Goal: Task Accomplishment & Management: Use online tool/utility

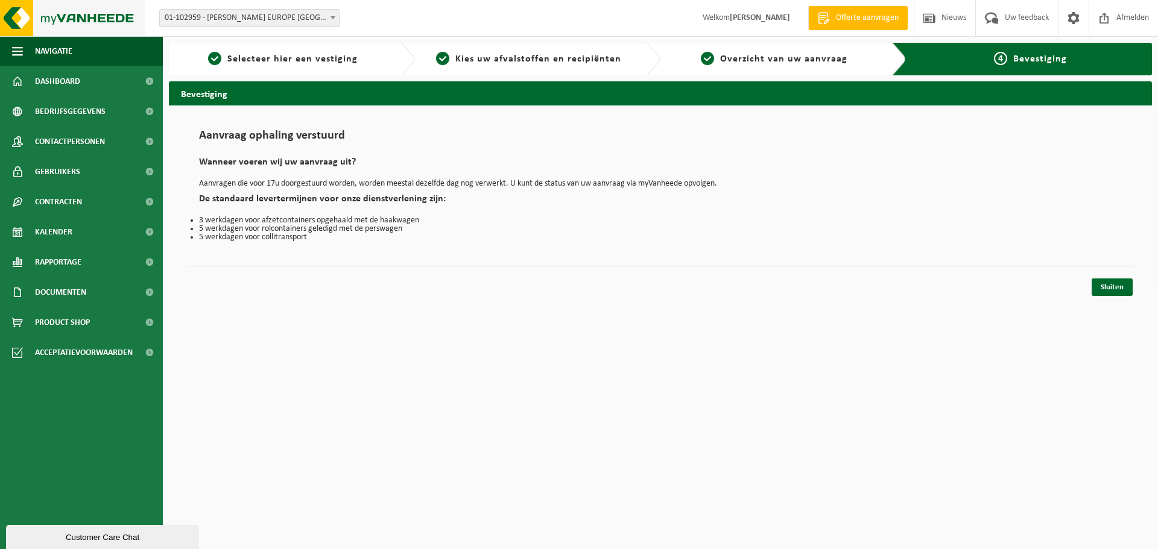
click at [83, 15] on img at bounding box center [72, 18] width 145 height 36
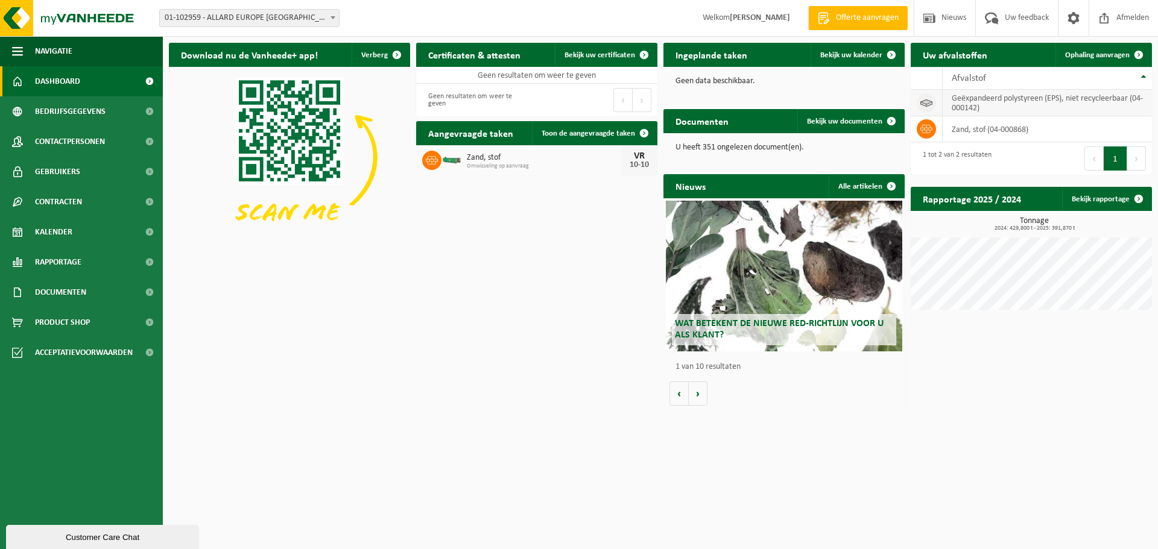
click at [1008, 103] on td "geëxpandeerd polystyreen (EPS), niet recycleerbaar (04-000142)" at bounding box center [1046, 103] width 209 height 27
click at [1094, 54] on span "Ophaling aanvragen" at bounding box center [1097, 55] width 65 height 8
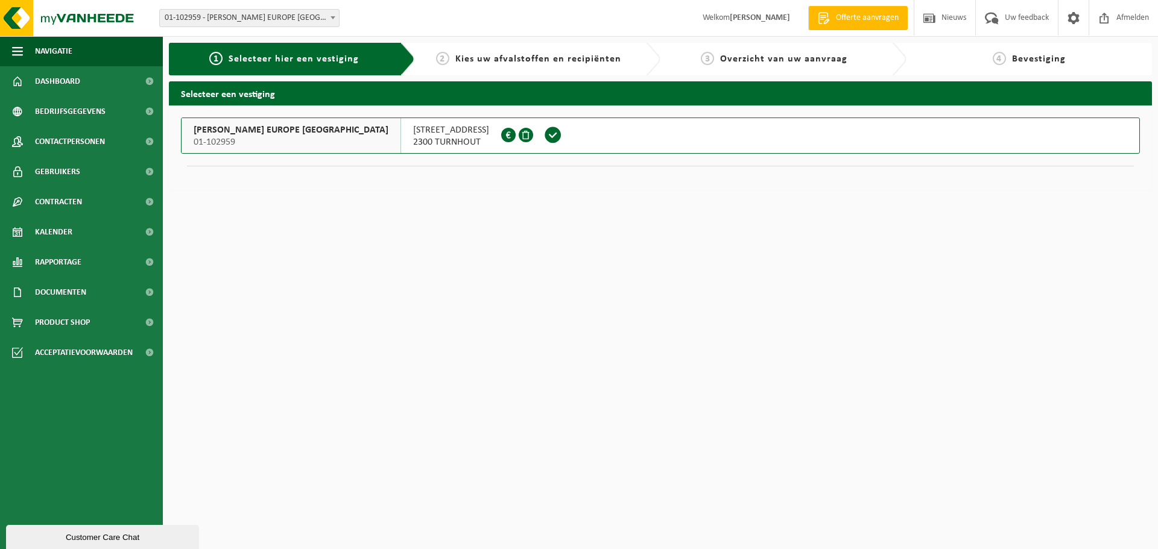
click at [544, 135] on span at bounding box center [553, 135] width 18 height 18
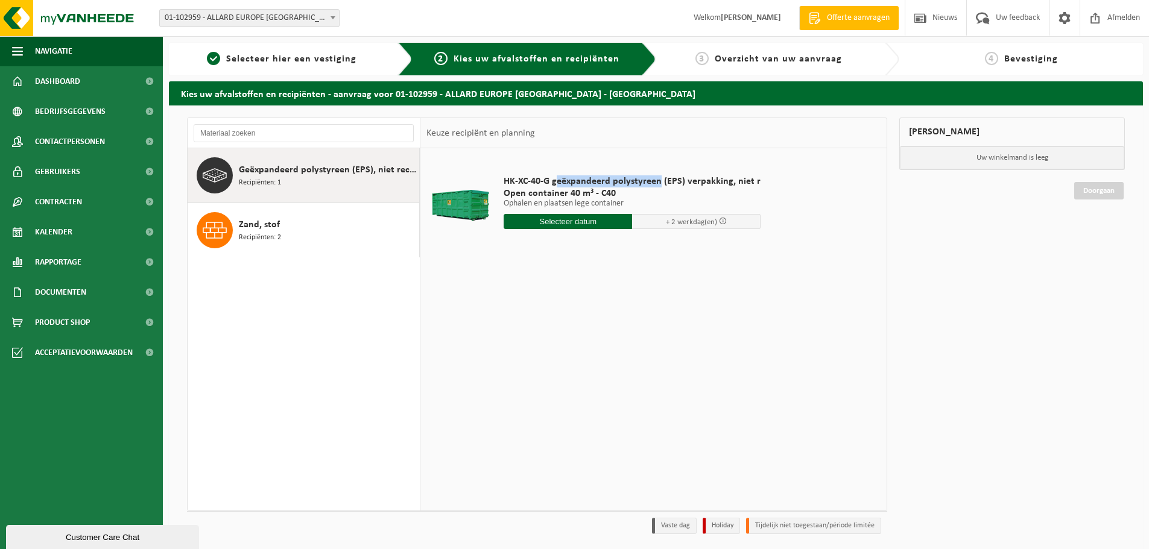
drag, startPoint x: 657, startPoint y: 183, endPoint x: 555, endPoint y: 183, distance: 102.5
click at [555, 183] on span "HK-XC-40-G geëxpandeerd polystyreen (EPS) verpakking, niet r" at bounding box center [632, 181] width 257 height 12
drag, startPoint x: 552, startPoint y: 180, endPoint x: 751, endPoint y: 179, distance: 199.6
click at [751, 179] on span "HK-XC-40-G geëxpandeerd polystyreen (EPS) verpakking, niet r" at bounding box center [632, 181] width 257 height 12
copy span "geëxpandeerd polystyreen (EPS) verpakking, niet"
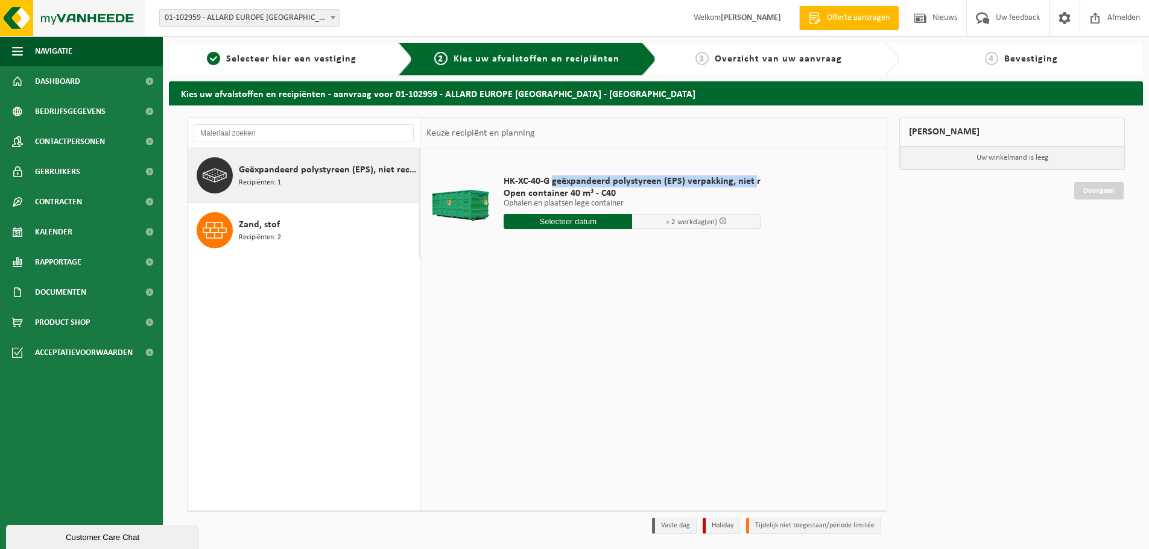
click at [78, 16] on img at bounding box center [72, 18] width 145 height 36
